Goal: Information Seeking & Learning: Learn about a topic

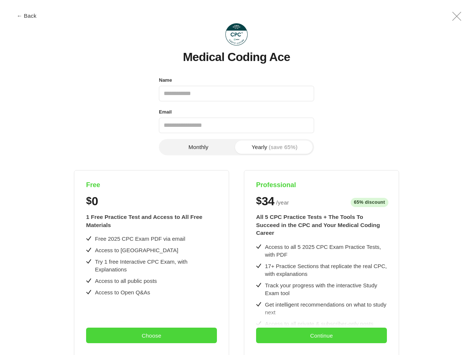
click at [237, 177] on div "Free $ 0 1 Free Practice Test and Access to All Free Materials Free 2025 CPC Ex…" at bounding box center [236, 324] width 431 height 308
click at [27, 16] on button "← Back" at bounding box center [27, 16] width 30 height 6
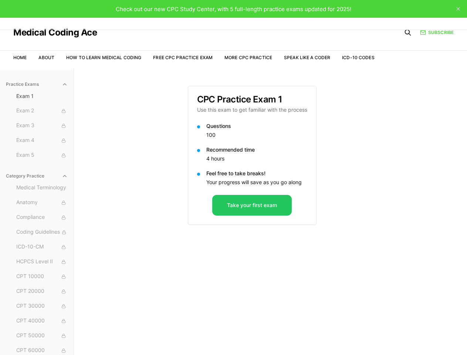
click at [457, 16] on div "Check out our new CPC Study Center, with 5 full-length practice exams updated f…" at bounding box center [233, 9] width 467 height 18
click at [199, 147] on div "Recommended time 4 hours" at bounding box center [252, 155] width 110 height 18
click at [275, 147] on p "Recommended time" at bounding box center [256, 149] width 101 height 7
click at [152, 262] on div "Practice Exams Exam 1 Exam 2 Exam 3 Exam 4 Exam 5 Category Practice Medical Ter…" at bounding box center [233, 245] width 467 height 355
click at [152, 335] on div "Practice Exams Exam 1 Exam 2 Exam 3 Exam 4 Exam 5 Category Practice Medical Ter…" at bounding box center [233, 245] width 467 height 355
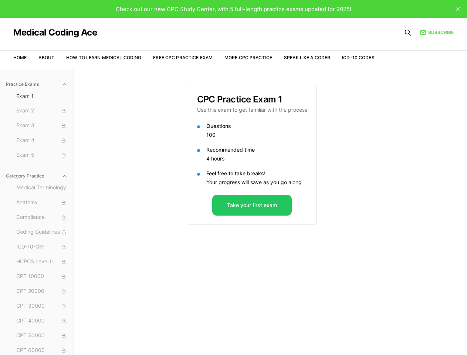
click at [322, 262] on div "CPC Practice Exam 1 Use this exam to get familiar with the process Questions 10…" at bounding box center [271, 245] width 166 height 355
click at [322, 335] on div "CPC Practice Exam 1 Use this exam to get familiar with the process Questions 10…" at bounding box center [271, 245] width 166 height 355
